Goal: Task Accomplishment & Management: Manage account settings

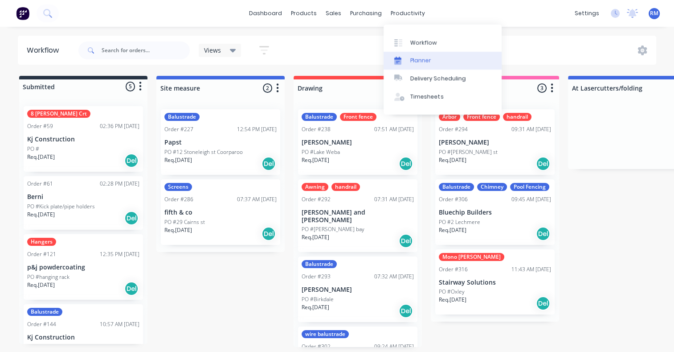
click at [435, 59] on link "Planner" at bounding box center [443, 61] width 118 height 18
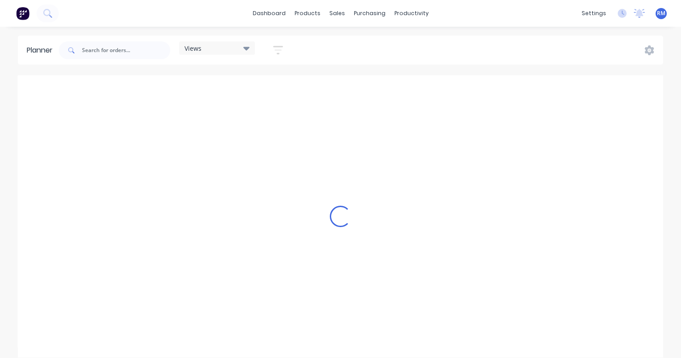
scroll to position [0, 1569]
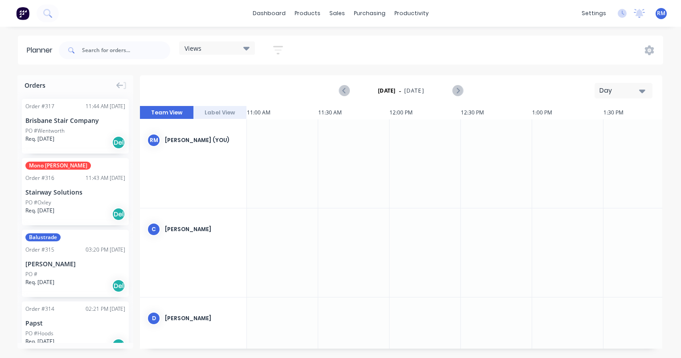
click at [642, 91] on icon "button" at bounding box center [642, 92] width 6 height 4
click at [595, 131] on div "Week" at bounding box center [607, 132] width 88 height 18
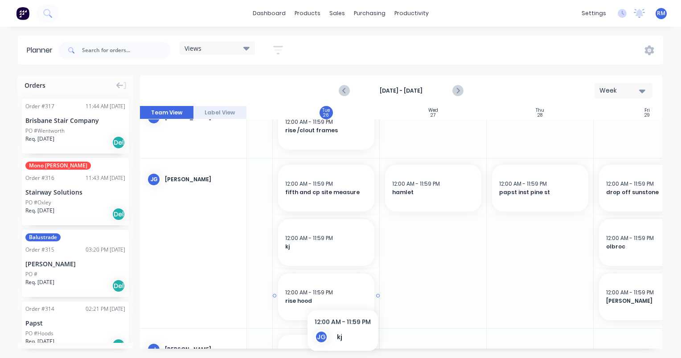
scroll to position [267, 188]
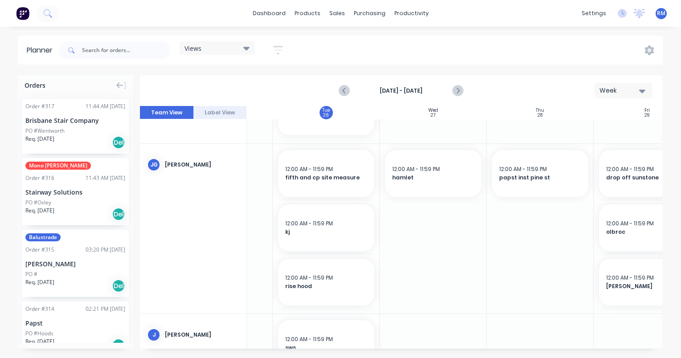
click at [415, 216] on div at bounding box center [433, 229] width 107 height 170
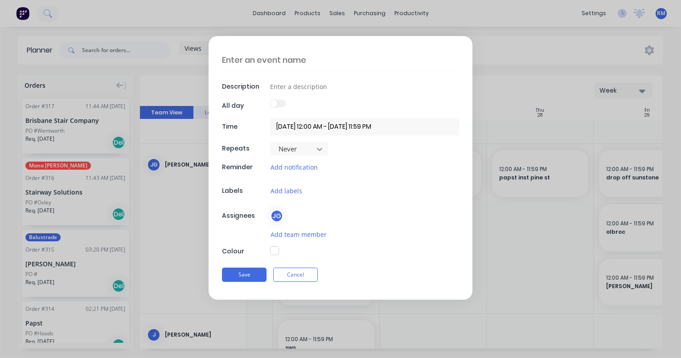
click at [324, 57] on textarea at bounding box center [340, 59] width 237 height 21
type textarea "x"
click at [534, 32] on div "Description All day Time [DATE] 12:00 AM - [DATE] 11:59 PM Repeats Never Remind…" at bounding box center [340, 179] width 681 height 358
click at [316, 63] on textarea at bounding box center [340, 59] width 237 height 21
type textarea "d"
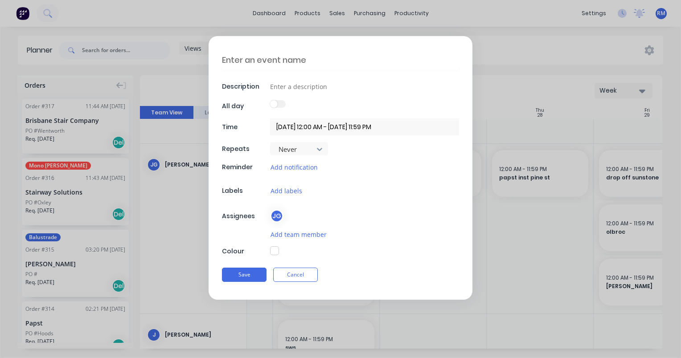
type textarea "x"
type textarea "dr"
type textarea "x"
type textarea "dro"
type textarea "x"
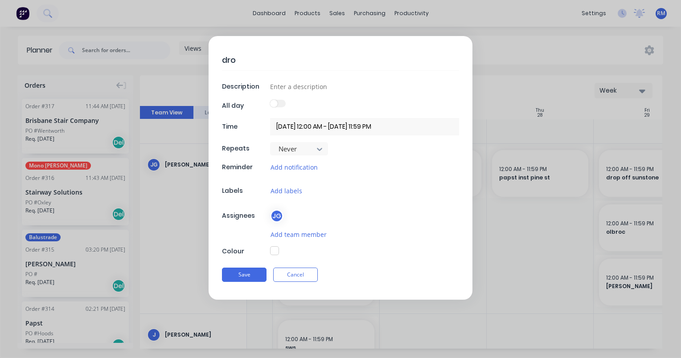
type textarea "drop"
type textarea "x"
type textarea "drop"
type textarea "x"
type textarea "drop o"
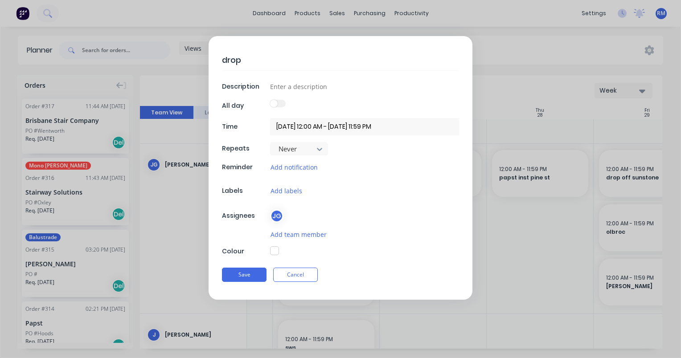
type textarea "x"
type textarea "drop of"
type textarea "x"
type textarea "drop off"
type textarea "x"
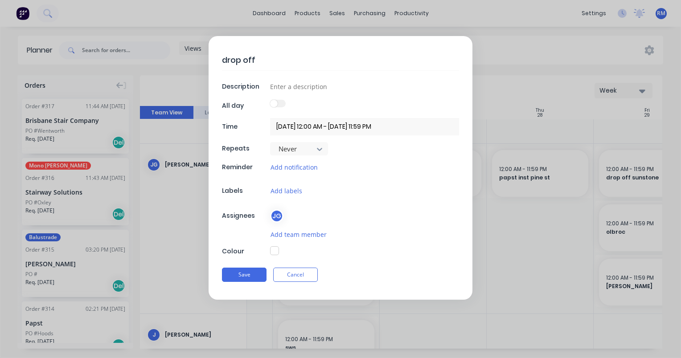
type textarea "drop off"
type textarea "x"
type textarea "drop off p"
type textarea "x"
type textarea "drop off pi"
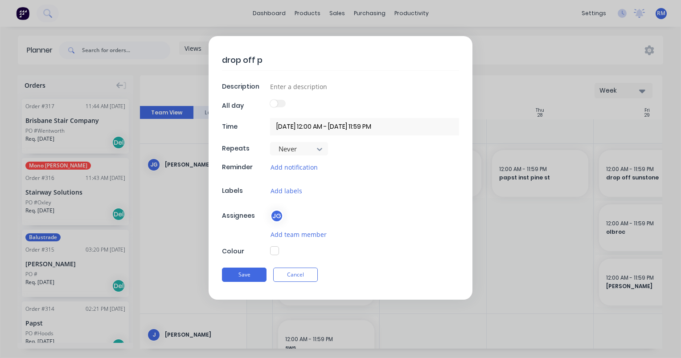
type textarea "x"
type textarea "drop off pin"
type textarea "x"
type textarea "drop off pine"
type textarea "x"
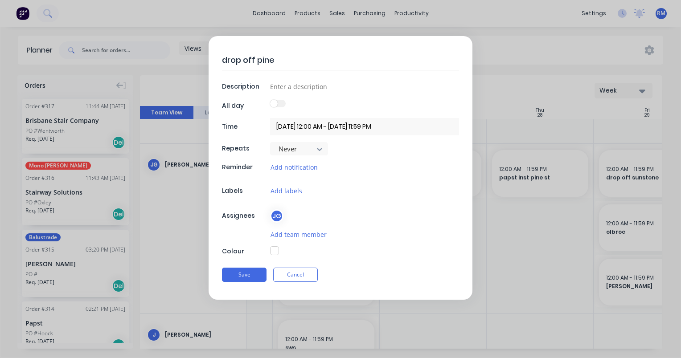
type textarea "drop off pine"
type textarea "x"
type textarea "drop off pine s"
type textarea "x"
type textarea "drop off pine st"
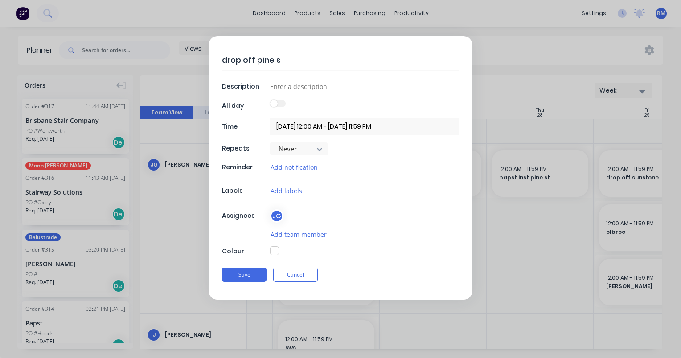
type textarea "x"
type textarea "drop off pine st"
click at [259, 271] on button "Save" at bounding box center [244, 275] width 45 height 14
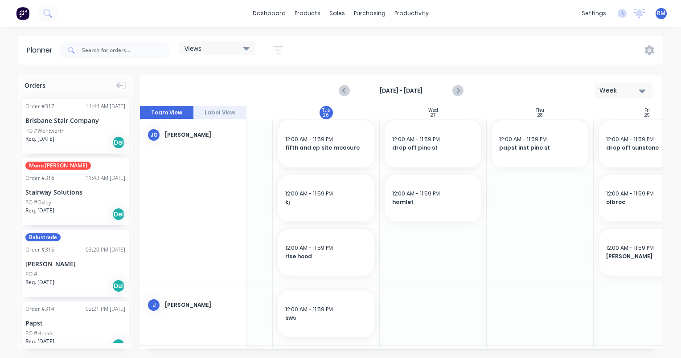
scroll to position [312, 188]
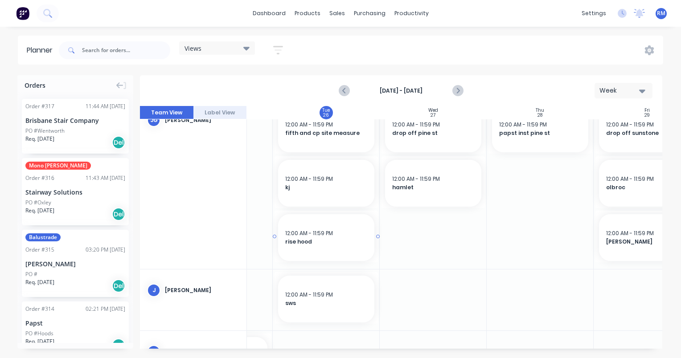
click at [337, 234] on div "12:00 AM - 11:59 PM" at bounding box center [326, 234] width 82 height 8
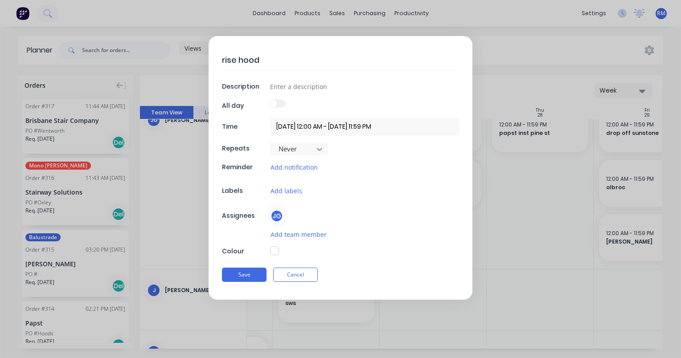
click at [274, 250] on button "button" at bounding box center [274, 250] width 9 height 9
type textarea "x"
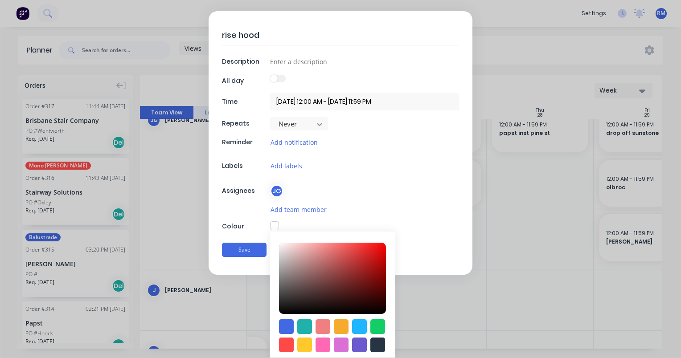
scroll to position [70, 0]
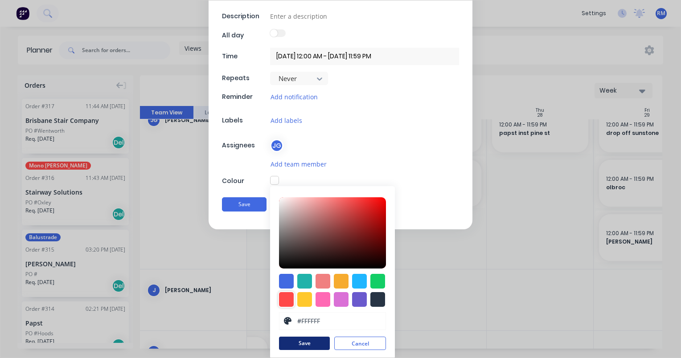
drag, startPoint x: 285, startPoint y: 299, endPoint x: 299, endPoint y: 349, distance: 51.4
click at [285, 299] on div at bounding box center [286, 299] width 15 height 15
type input "#FF4949"
click at [299, 340] on button "Save" at bounding box center [304, 343] width 51 height 13
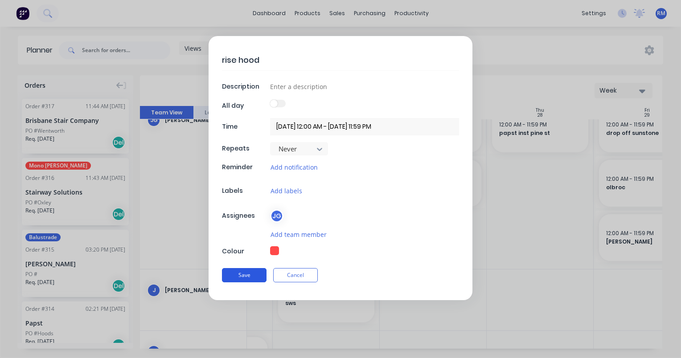
click at [255, 273] on button "Save" at bounding box center [244, 275] width 45 height 14
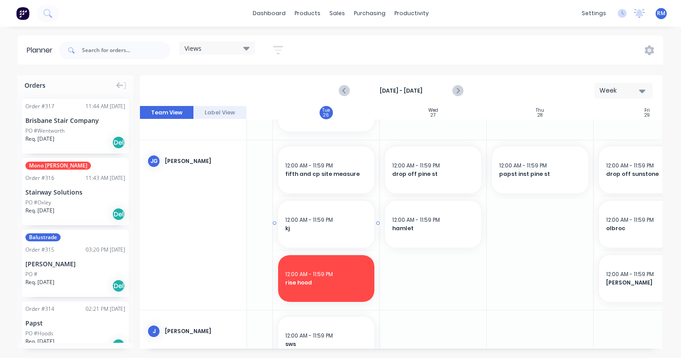
scroll to position [223, 188]
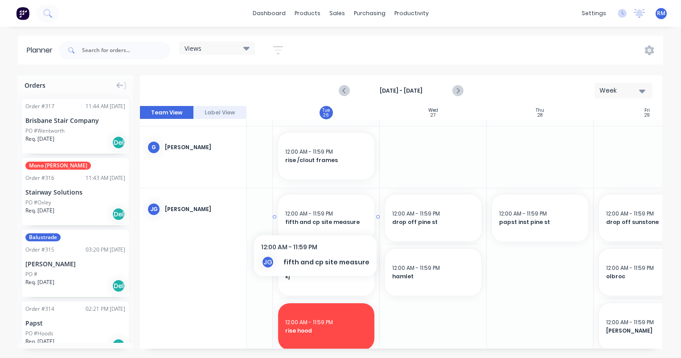
click at [312, 218] on div "fifth and cp site measure" at bounding box center [326, 222] width 82 height 8
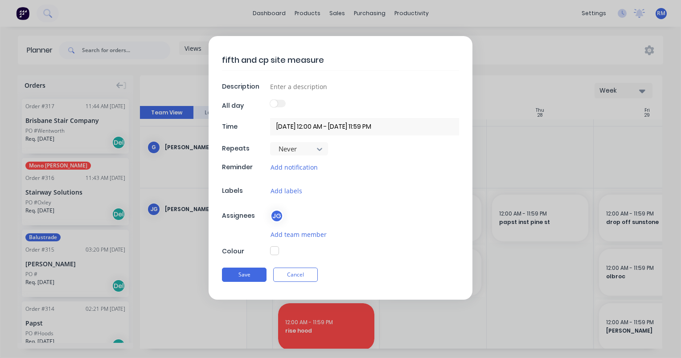
click at [278, 250] on button "button" at bounding box center [274, 250] width 9 height 9
type textarea "x"
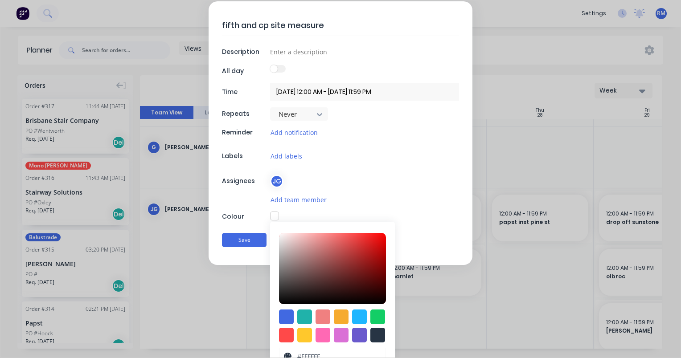
scroll to position [70, 0]
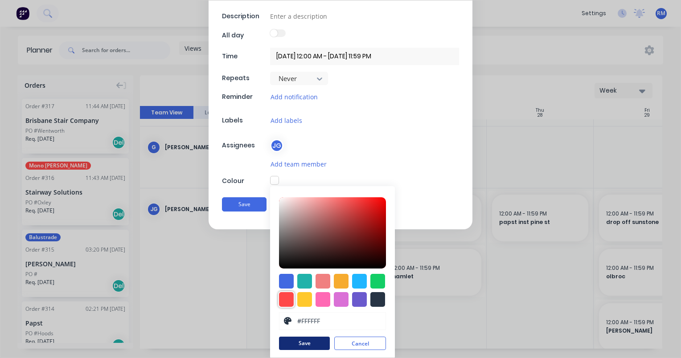
drag, startPoint x: 284, startPoint y: 301, endPoint x: 310, endPoint y: 349, distance: 54.6
click at [284, 301] on div at bounding box center [286, 299] width 15 height 15
type input "#FF4949"
click at [306, 341] on button "Save" at bounding box center [304, 343] width 51 height 13
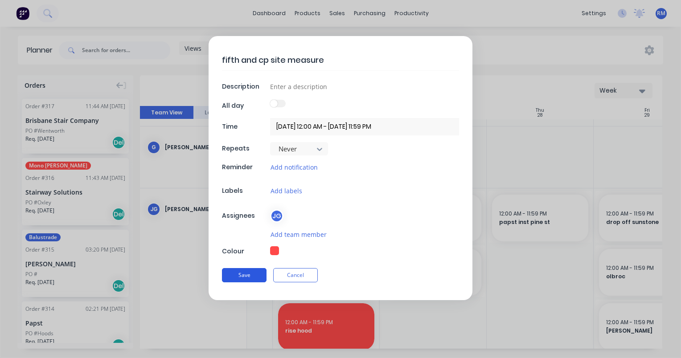
click at [253, 275] on button "Save" at bounding box center [244, 275] width 45 height 14
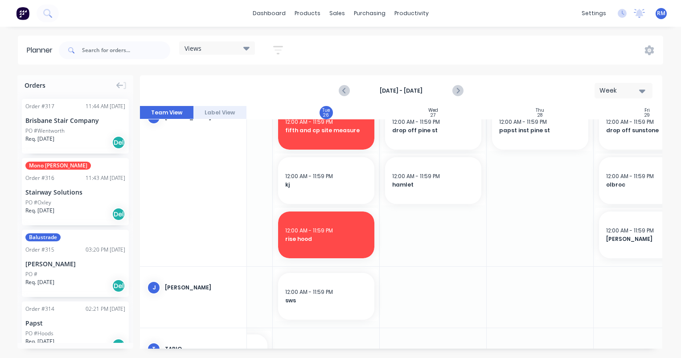
scroll to position [267, 188]
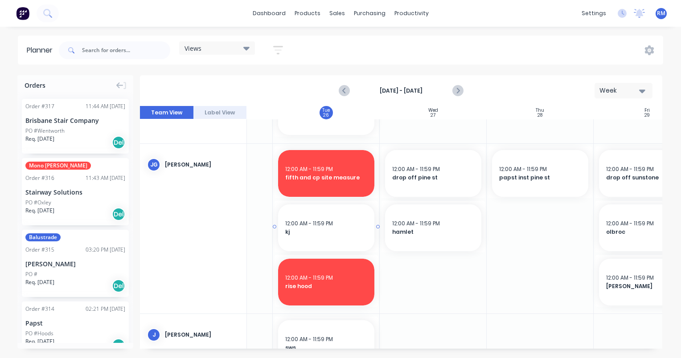
click at [322, 217] on div "12:00 AM - 11:59 PM kj" at bounding box center [326, 228] width 96 height 47
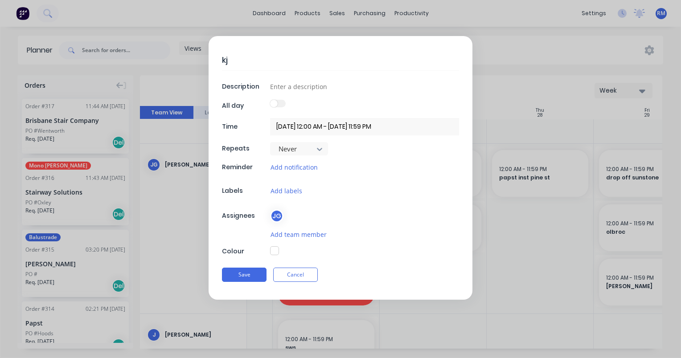
drag, startPoint x: 275, startPoint y: 250, endPoint x: 277, endPoint y: 254, distance: 4.7
click at [275, 250] on button "button" at bounding box center [274, 250] width 9 height 9
type textarea "x"
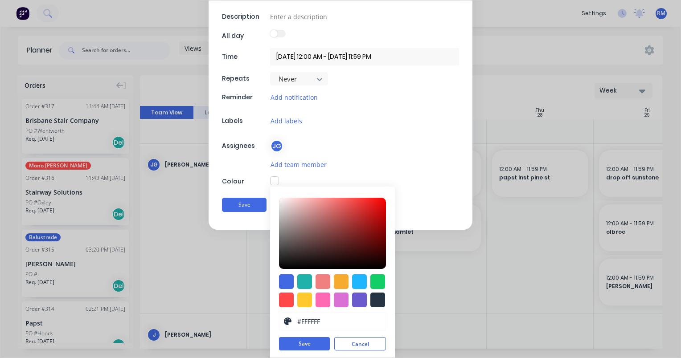
scroll to position [70, 0]
click at [284, 299] on div at bounding box center [286, 299] width 15 height 15
type input "#FF4949"
click at [298, 342] on button "Save" at bounding box center [304, 343] width 51 height 13
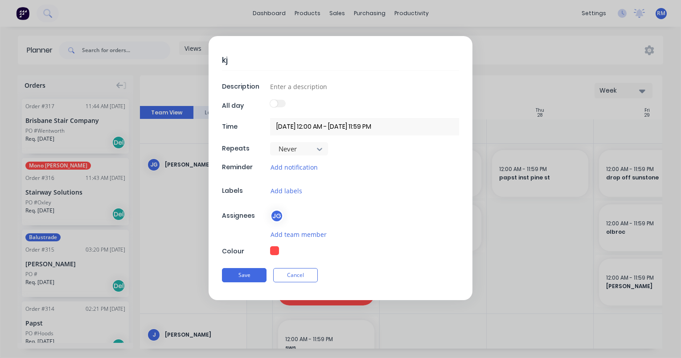
scroll to position [0, 0]
click at [257, 275] on button "Save" at bounding box center [244, 275] width 45 height 14
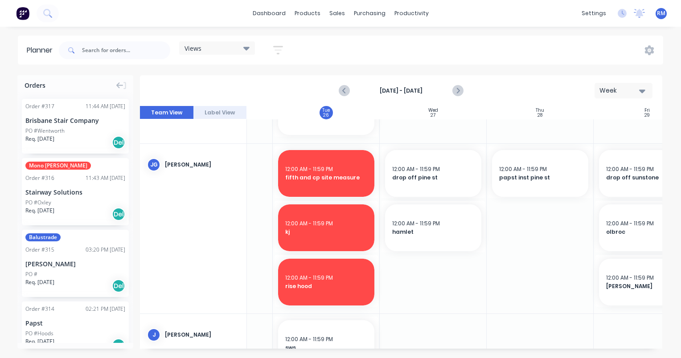
click at [406, 264] on div at bounding box center [433, 229] width 107 height 170
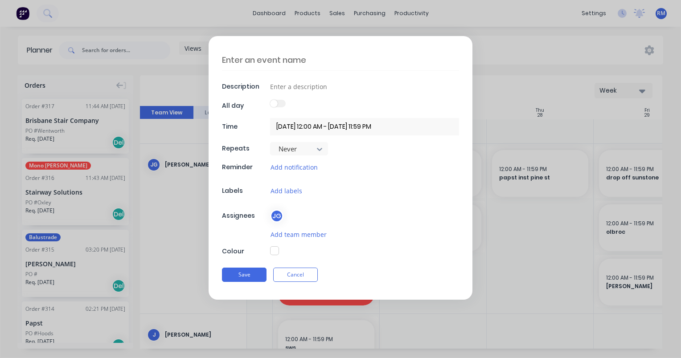
click at [320, 61] on textarea at bounding box center [340, 59] width 237 height 21
drag, startPoint x: 462, startPoint y: 347, endPoint x: 509, endPoint y: 343, distance: 47.0
click at [509, 343] on div "Description All day Time [DATE] 12:00 AM - [DATE] 11:59 PM Repeats Never Remind…" at bounding box center [340, 179] width 681 height 358
click at [305, 272] on button "Cancel" at bounding box center [295, 275] width 45 height 14
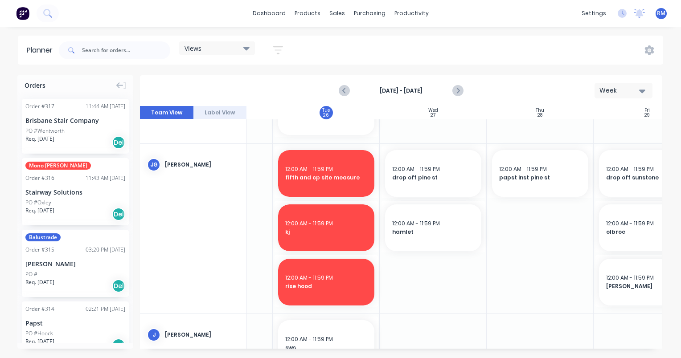
click at [423, 262] on div at bounding box center [433, 229] width 107 height 170
click at [411, 266] on div at bounding box center [433, 229] width 107 height 170
click at [412, 266] on div at bounding box center [433, 229] width 107 height 170
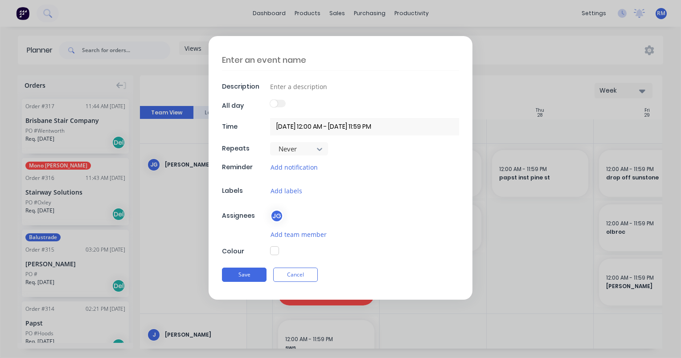
click at [289, 58] on textarea at bounding box center [340, 59] width 237 height 21
type textarea "x"
type textarea "m"
type textarea "x"
type textarea "mi"
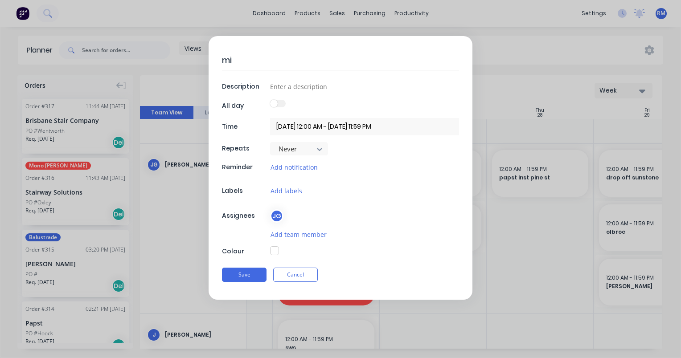
type textarea "x"
type textarea "mit"
type textarea "x"
type textarea "mitc"
type textarea "x"
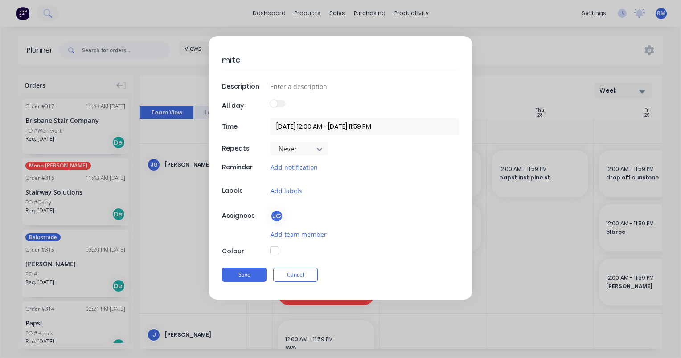
type textarea "mitco"
type textarea "x"
type textarea "mitcon"
click at [288, 85] on input at bounding box center [364, 86] width 189 height 13
type textarea "x"
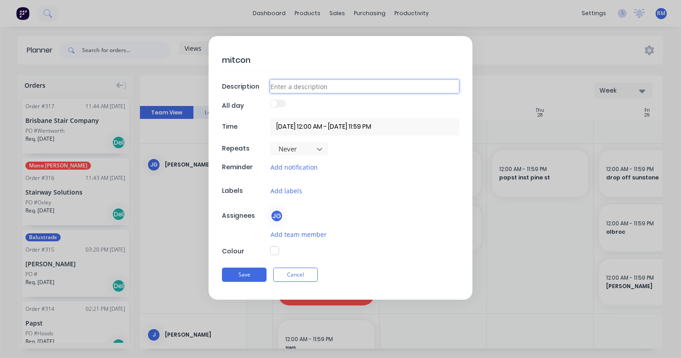
type input "t"
type textarea "x"
type input "to"
type textarea "x"
type input "top"
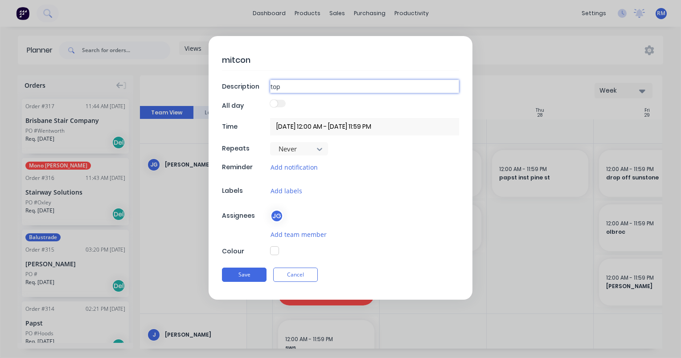
type textarea "x"
type input "topr"
type textarea "x"
type input "topra"
type textarea "x"
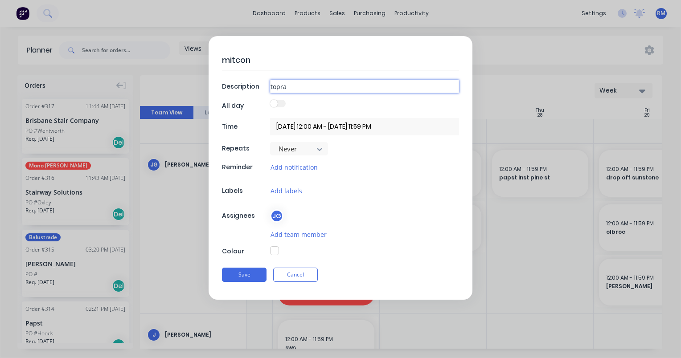
type input "toprai"
type textarea "x"
type input "toprail"
type textarea "x"
type input "toprail"
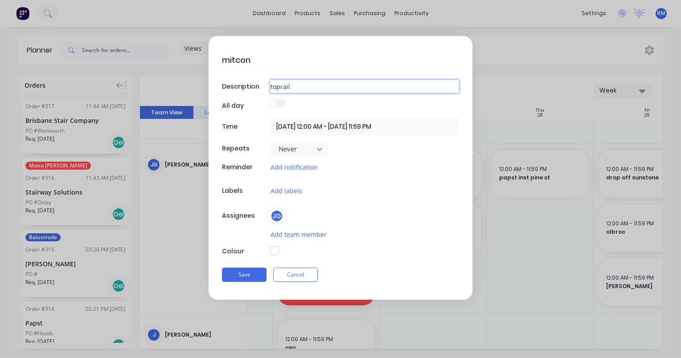
type textarea "x"
type input "toprail &"
type textarea "x"
type input "toprail &"
type textarea "x"
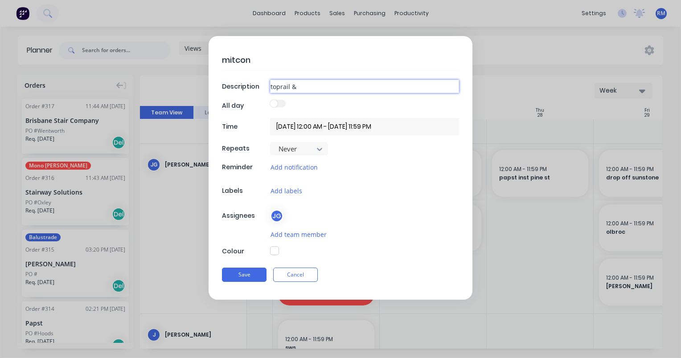
type input "toprail & f"
type textarea "x"
type input "toprail & fi"
type textarea "x"
type input "toprail & fix"
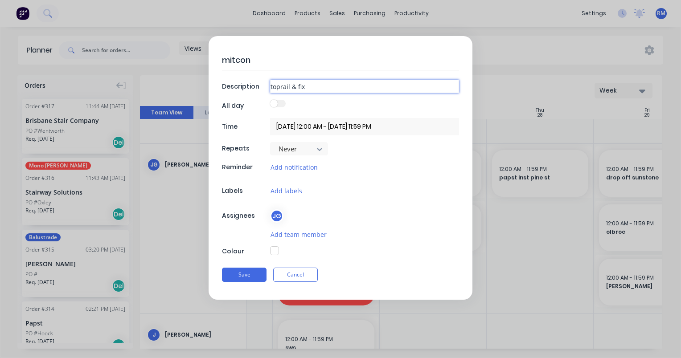
type textarea "x"
type input "toprail & fix"
type textarea "x"
type input "toprail & fix g"
type textarea "x"
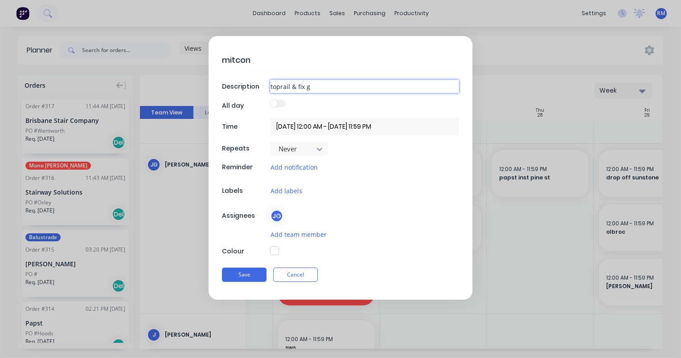
type input "toprail & fix ga"
type textarea "x"
type input "toprail & fix gat"
type textarea "x"
type input "toprail & fix gate"
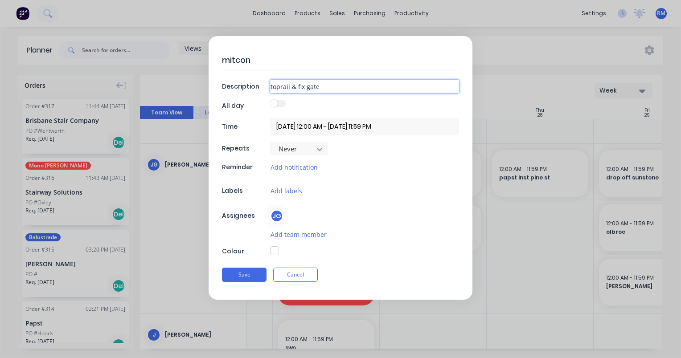
type textarea "x"
type input "toprail & fix gate"
type textarea "x"
type input "toprail & fix gate l"
type textarea "x"
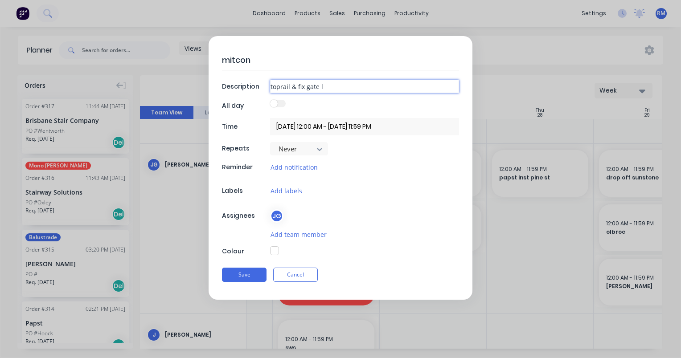
type input "toprail & fix gate lo"
type textarea "x"
type input "toprail & fix gate loc"
type textarea "x"
type input "toprail & fix gate lock"
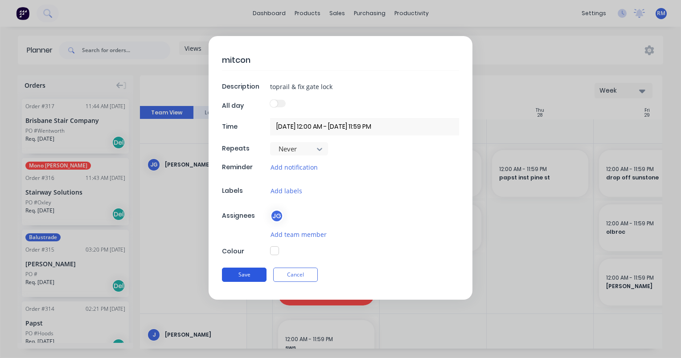
click at [253, 275] on button "Save" at bounding box center [244, 275] width 45 height 14
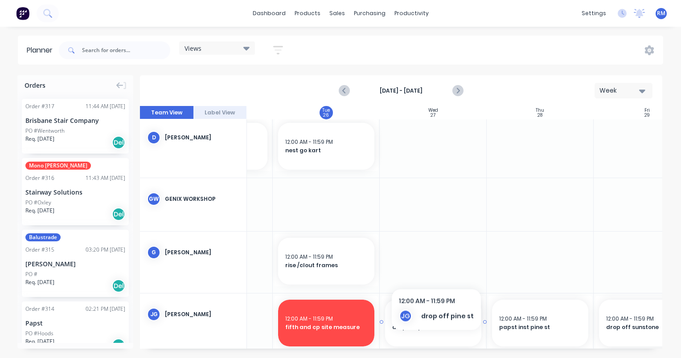
scroll to position [89, 188]
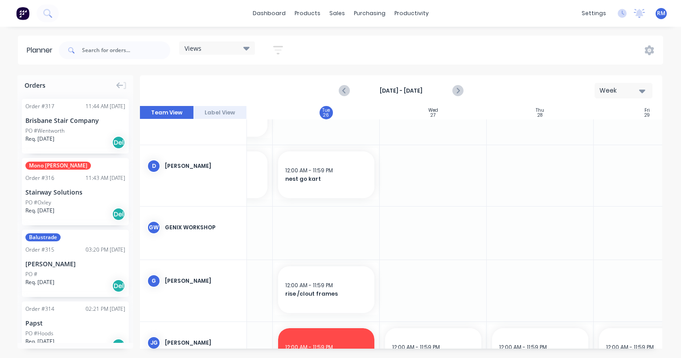
click at [443, 157] on div at bounding box center [433, 175] width 107 height 61
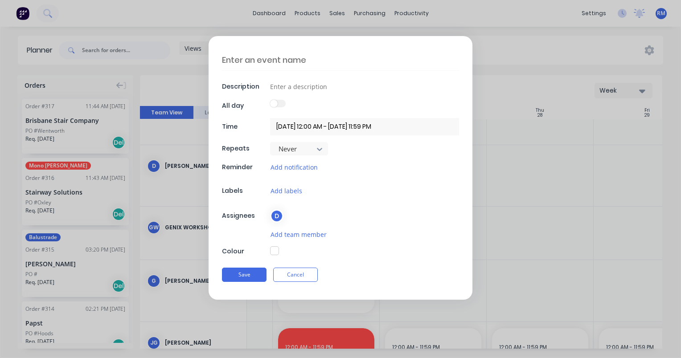
click at [312, 62] on textarea at bounding box center [340, 59] width 237 height 21
type textarea "x"
type textarea "o"
type textarea "x"
type textarea "ou"
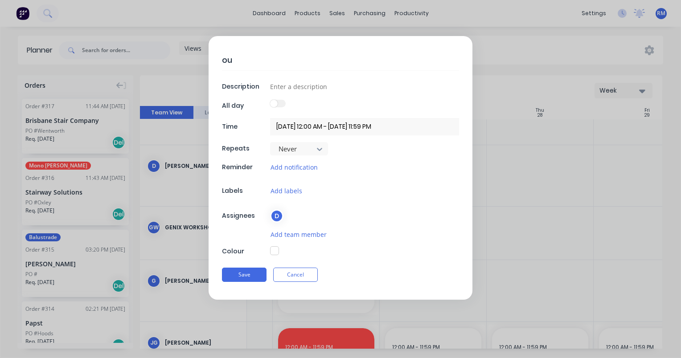
type textarea "x"
type textarea "oul"
type textarea "x"
type textarea "oule"
type textarea "x"
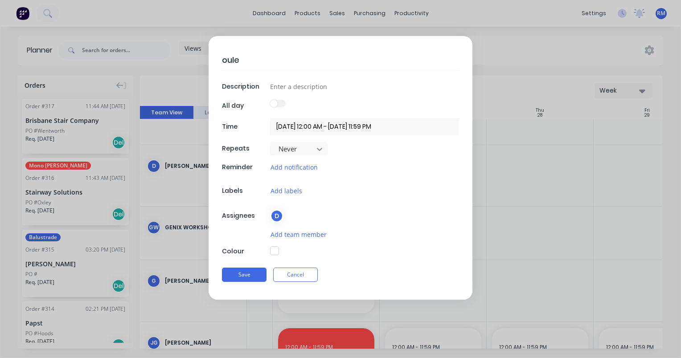
type textarea "oulet"
type textarea "x"
type textarea "oulet"
type textarea "x"
type textarea "oulet h"
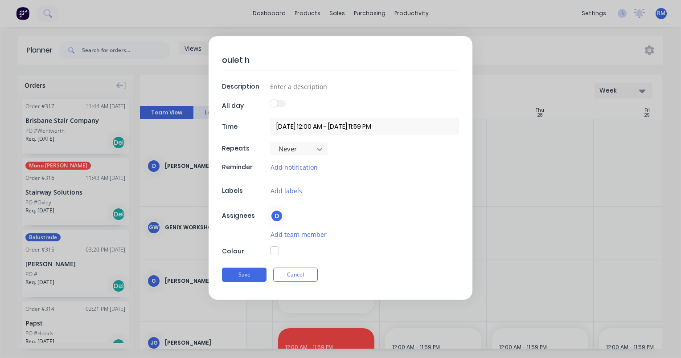
type textarea "x"
type textarea "oulet ha"
type textarea "x"
type textarea "oulet ham"
type textarea "x"
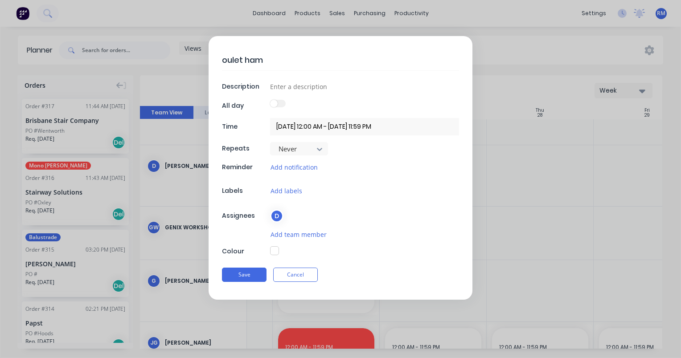
type textarea "oulet haml"
type textarea "x"
type textarea "oulet hamle"
type textarea "x"
type textarea "oulet hamlet"
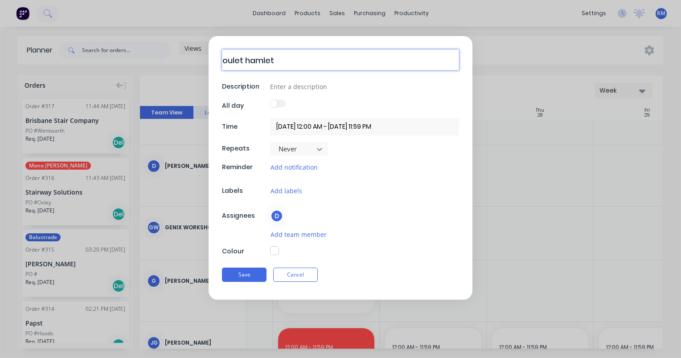
drag, startPoint x: 279, startPoint y: 63, endPoint x: 221, endPoint y: 63, distance: 58.8
click at [221, 63] on div "oulet hamlet Description All day Time [DATE] 12:00 AM - [DATE] 11:59 PM Repeats…" at bounding box center [341, 168] width 264 height 264
type textarea "x"
type textarea "o"
type textarea "x"
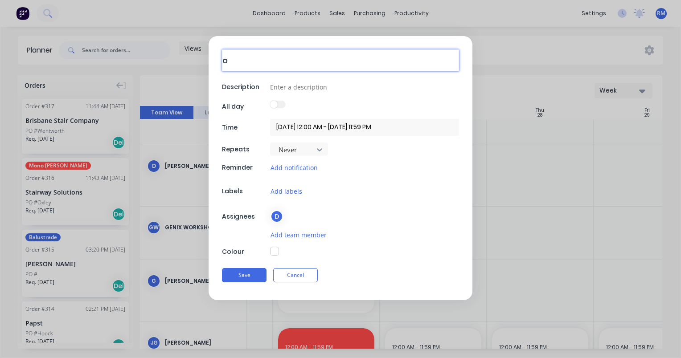
type textarea "ou"
type textarea "x"
type textarea "out"
type textarea "x"
type textarea "outl"
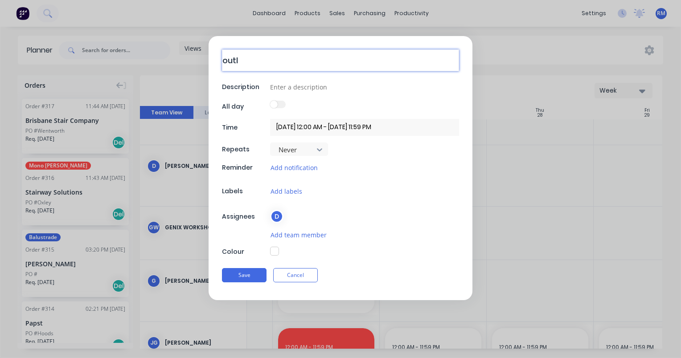
type textarea "x"
type textarea "outle"
type textarea "x"
type textarea "outlet"
type textarea "x"
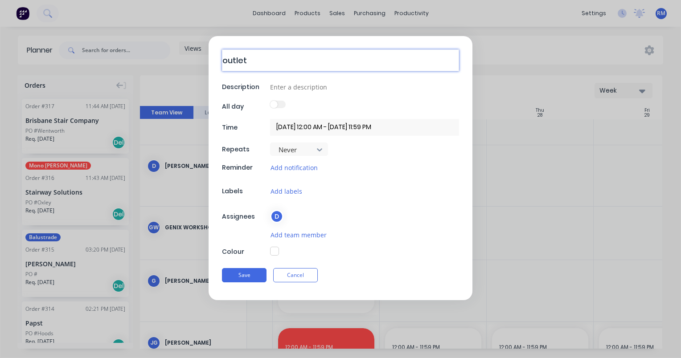
type textarea "outlet"
type textarea "x"
type textarea "outlet h"
type textarea "x"
type textarea "outlet ha"
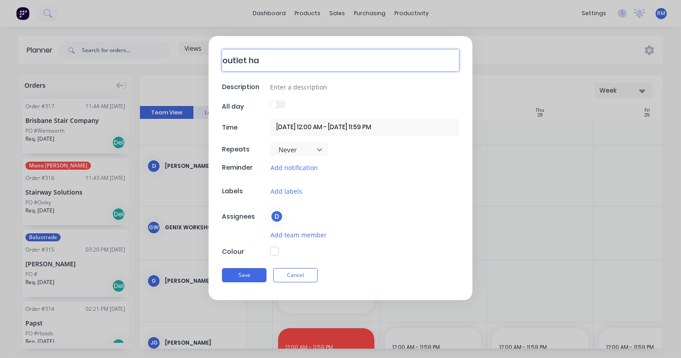
type textarea "x"
type textarea "outlet ham"
type textarea "x"
type textarea "outlet haml"
type textarea "x"
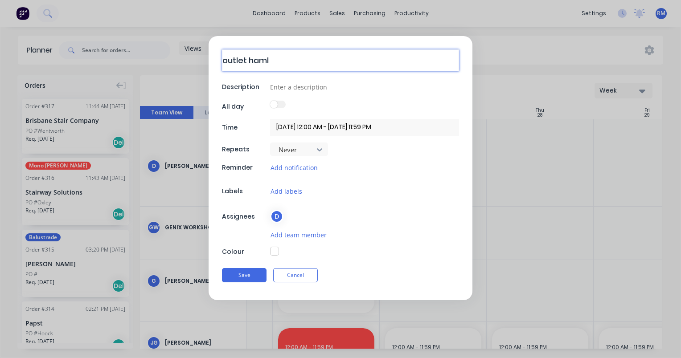
type textarea "outlet hamle"
type textarea "x"
type textarea "outlet hamlet"
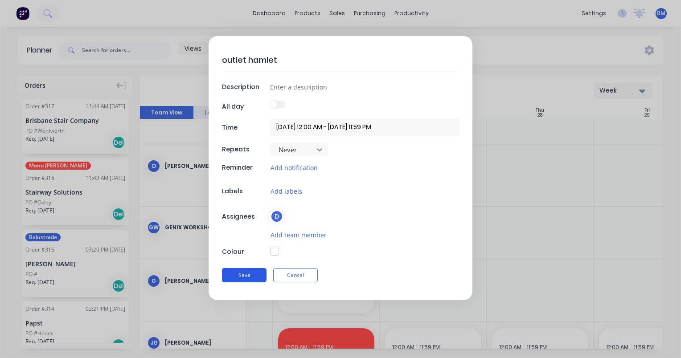
click at [248, 275] on button "Save" at bounding box center [244, 275] width 45 height 14
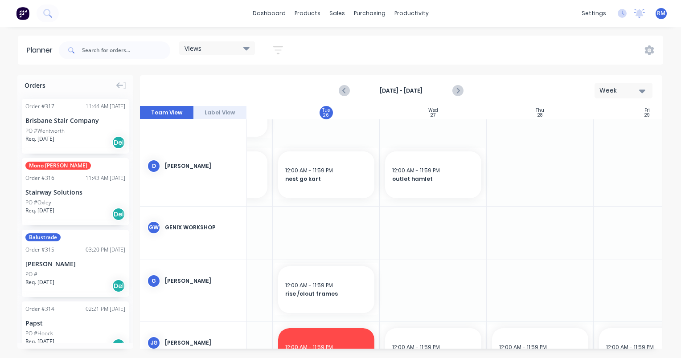
click at [528, 168] on div at bounding box center [540, 175] width 107 height 61
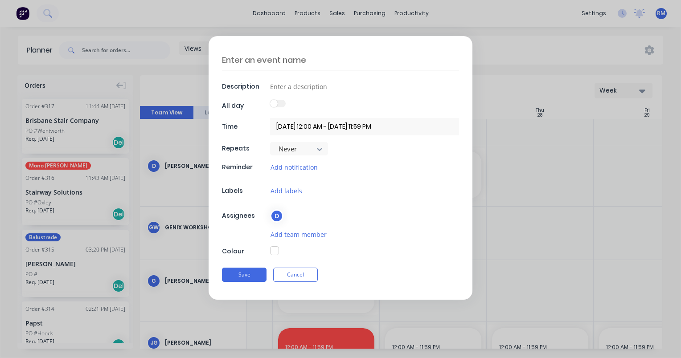
click at [348, 62] on textarea at bounding box center [340, 59] width 237 height 21
type textarea "x"
type textarea "o"
type textarea "x"
type textarea "ou"
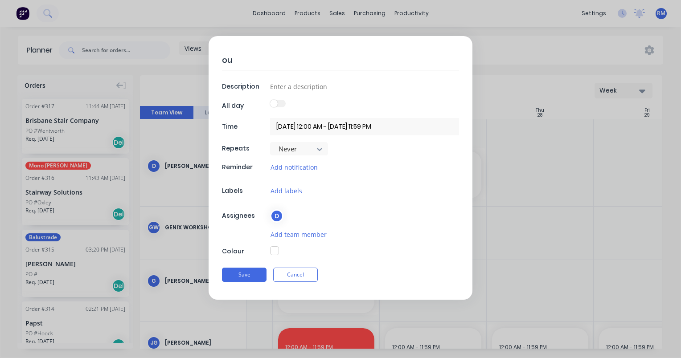
type textarea "x"
type textarea "out"
type textarea "x"
type textarea "outl"
type textarea "x"
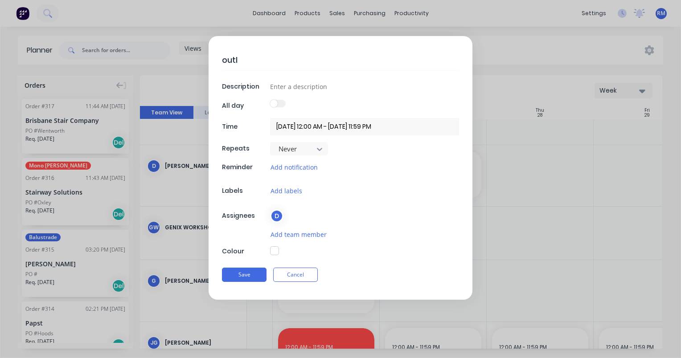
type textarea "outle"
type textarea "x"
type textarea "outlet"
type textarea "x"
type textarea "outlet"
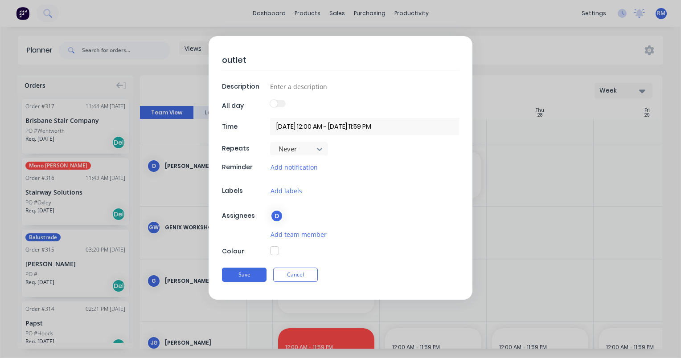
type textarea "x"
type textarea "outlet c"
type textarea "x"
type textarea "outlet cl"
type textarea "x"
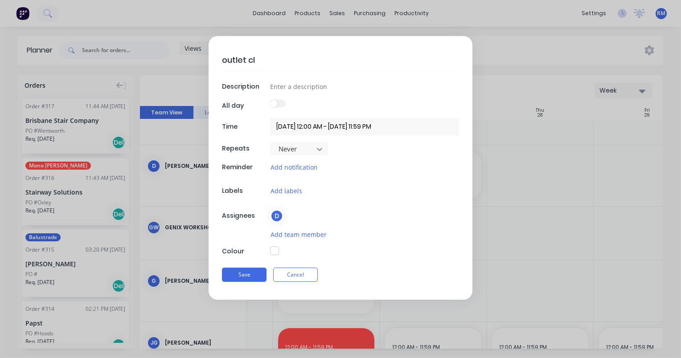
type textarea "outlet cli"
type textarea "x"
type textarea "outlet clic"
type textarea "x"
type textarea "outlet click"
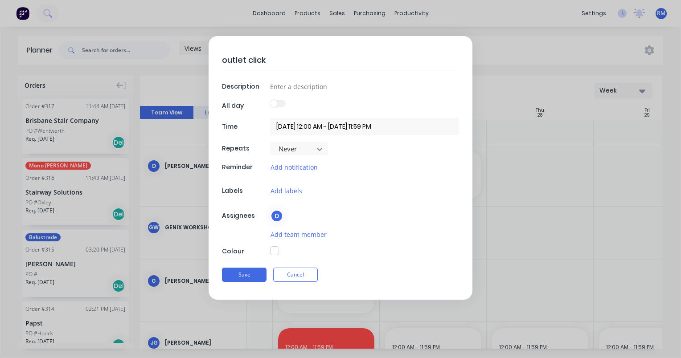
type textarea "x"
type textarea "outlet click"
type textarea "x"
type textarea "outlet click a"
type textarea "x"
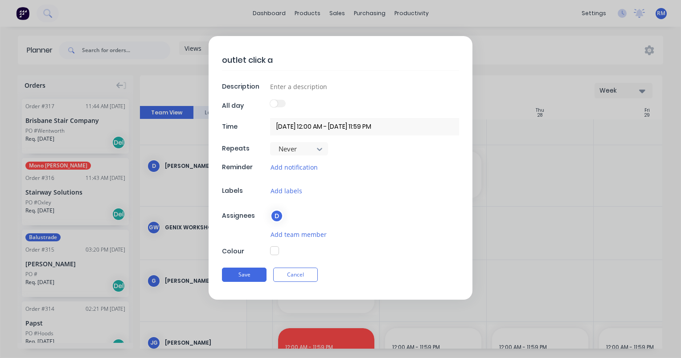
type textarea "outlet click an"
type textarea "x"
type textarea "outlet click and"
type textarea "x"
type textarea "outlet click and"
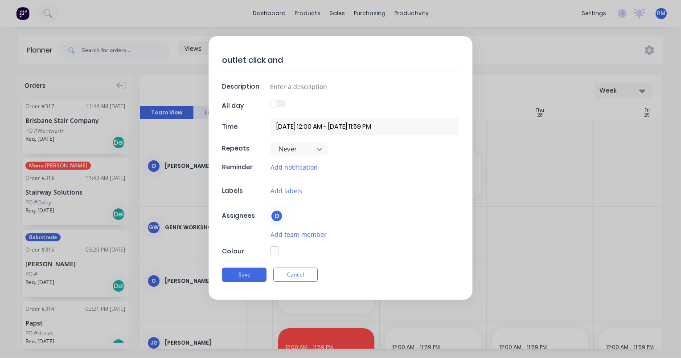
type textarea "x"
type textarea "outlet click and c"
type textarea "x"
type textarea "outlet click and co"
type textarea "x"
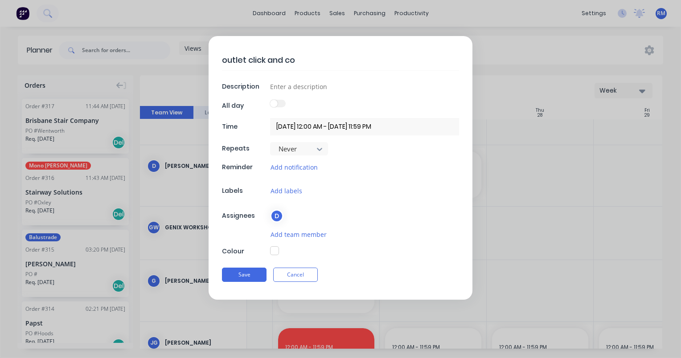
type textarea "outlet click and col"
type textarea "x"
type textarea "outlet click and coll"
type textarea "x"
type textarea "outlet click and colle"
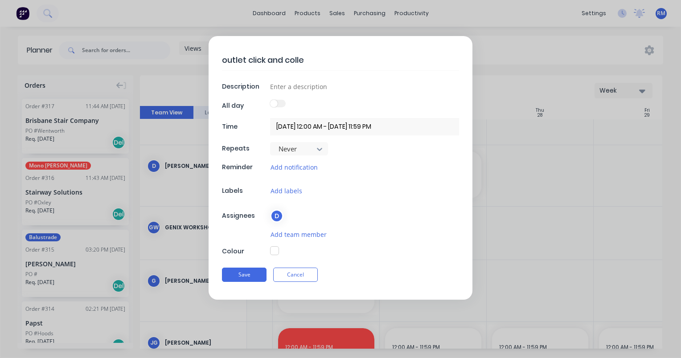
type textarea "x"
type textarea "outlet click and collec"
type textarea "x"
type textarea "outlet click and collect"
click at [248, 275] on button "Save" at bounding box center [244, 275] width 45 height 14
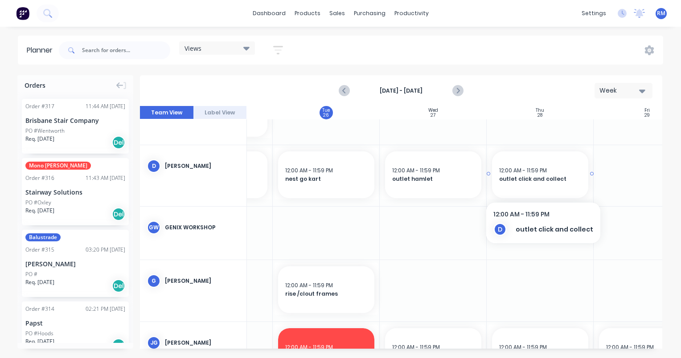
click at [529, 189] on div "12:00 AM - 11:59 PM outlet click and collect" at bounding box center [540, 175] width 96 height 47
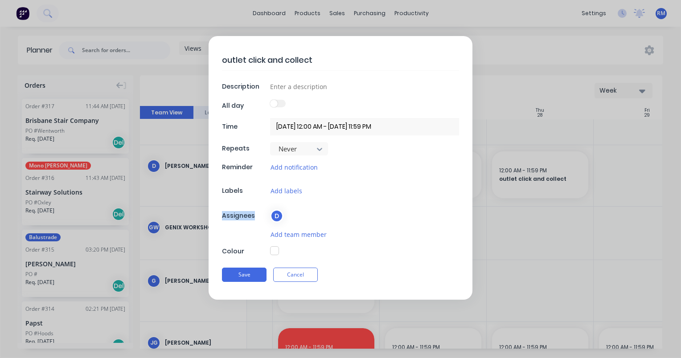
click at [529, 189] on form "outlet click and collect Description All day Time [DATE] 12:00 AM - [DATE] 11:5…" at bounding box center [340, 168] width 662 height 264
click at [320, 88] on input at bounding box center [364, 86] width 189 height 13
type textarea "x"
type input "b"
type textarea "x"
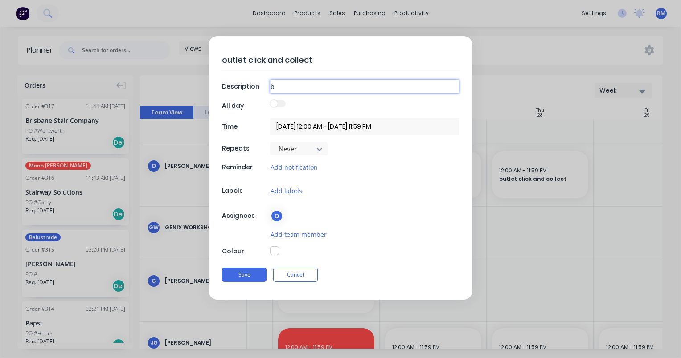
type input "bo"
click at [250, 269] on button "Save" at bounding box center [244, 275] width 45 height 14
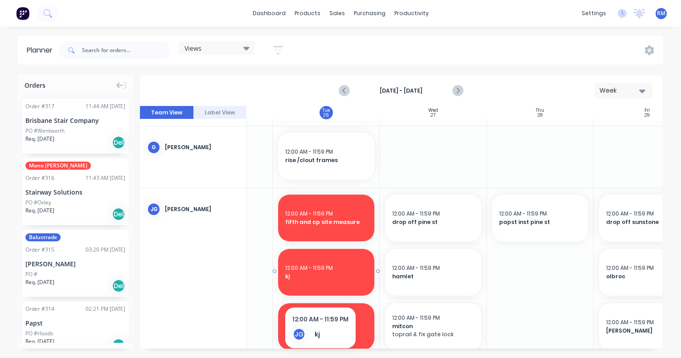
scroll to position [357, 188]
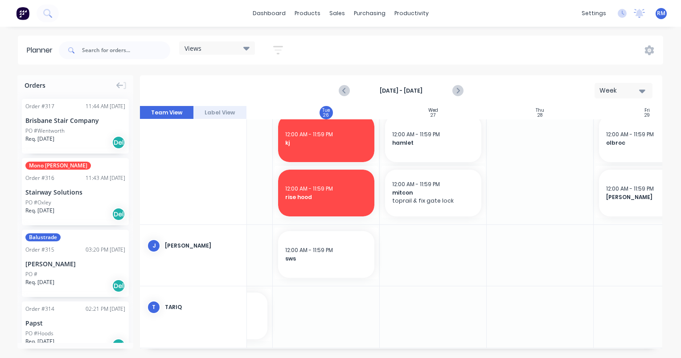
click at [430, 240] on div at bounding box center [433, 255] width 107 height 61
click at [431, 240] on div at bounding box center [433, 255] width 107 height 61
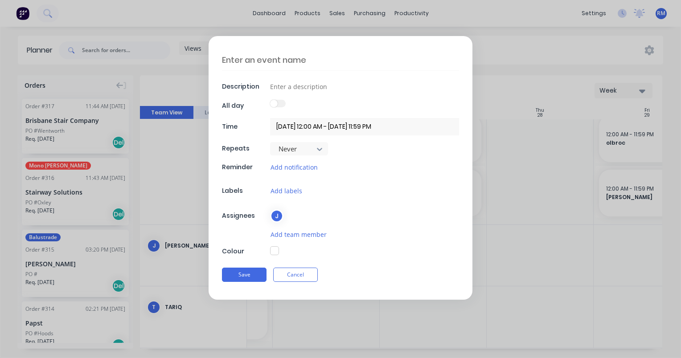
click at [317, 61] on textarea at bounding box center [340, 59] width 237 height 21
click at [256, 271] on button "Save" at bounding box center [244, 275] width 45 height 14
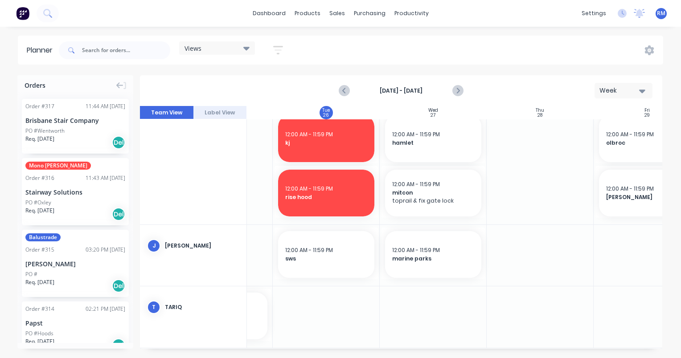
click at [448, 283] on div at bounding box center [433, 255] width 107 height 61
click at [449, 283] on div at bounding box center [433, 255] width 107 height 61
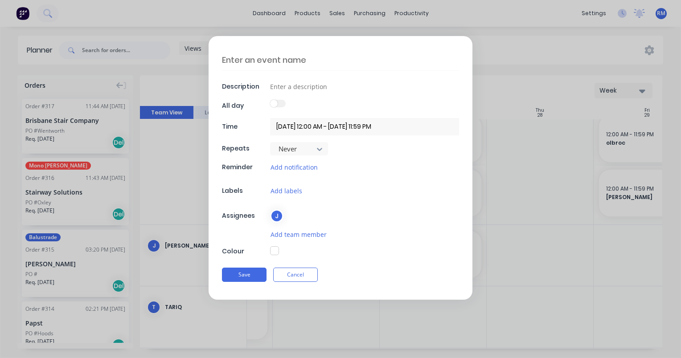
click at [315, 56] on textarea at bounding box center [340, 59] width 237 height 21
click at [248, 273] on button "Save" at bounding box center [244, 275] width 45 height 14
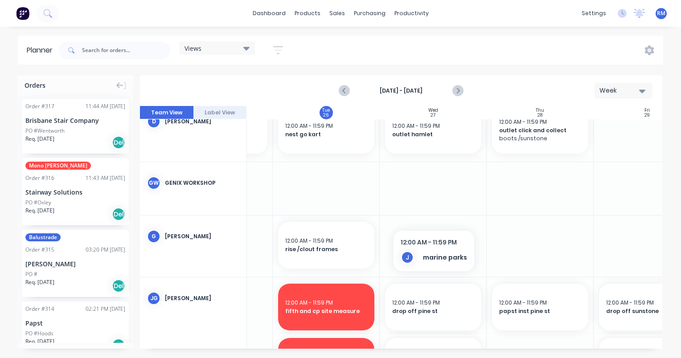
scroll to position [134, 188]
click at [475, 303] on div "12:00 AM - 11:59 PM drop off pine st" at bounding box center [433, 307] width 96 height 47
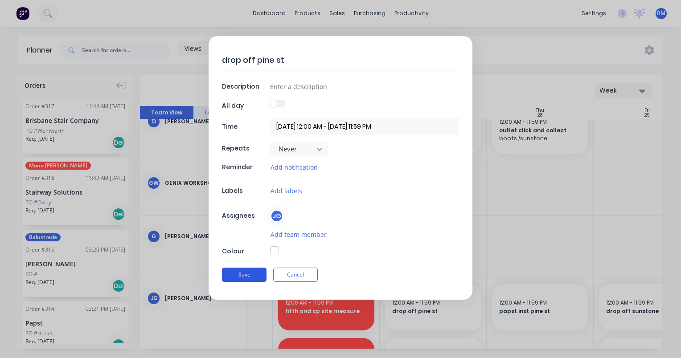
click at [255, 273] on button "Save" at bounding box center [244, 275] width 45 height 14
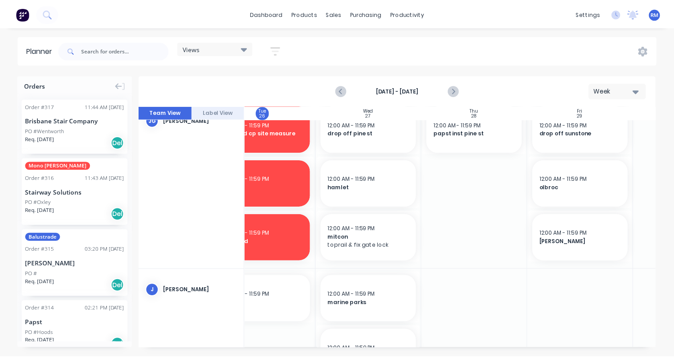
scroll to position [267, 249]
